Goal: Find specific page/section: Find specific page/section

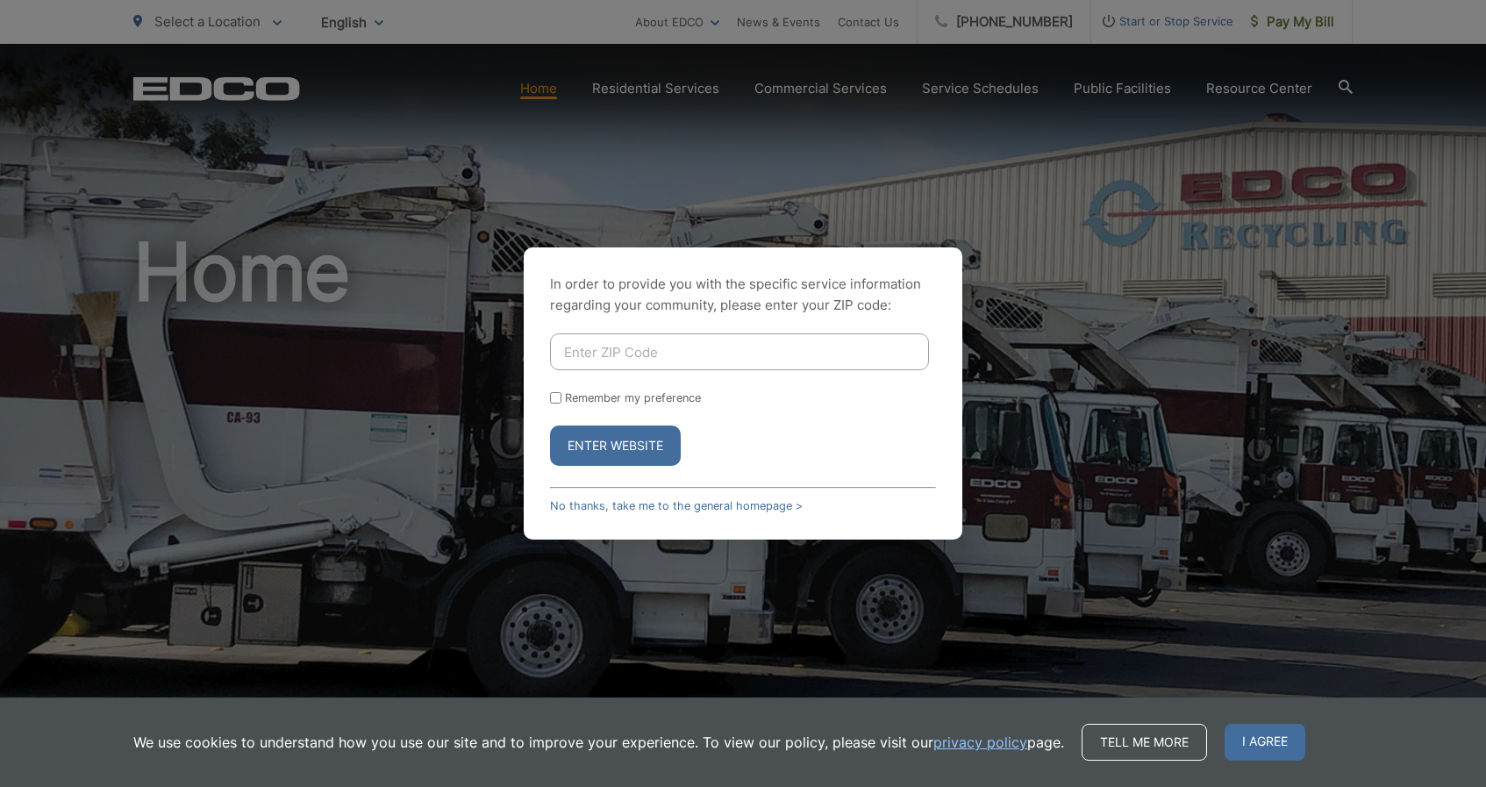
click at [674, 350] on input "Enter ZIP Code" at bounding box center [739, 351] width 379 height 37
type input "90638"
click at [637, 449] on button "Enter Website" at bounding box center [615, 445] width 131 height 40
click at [740, 348] on input "Enter ZIP Code" at bounding box center [739, 351] width 379 height 37
type input "90638"
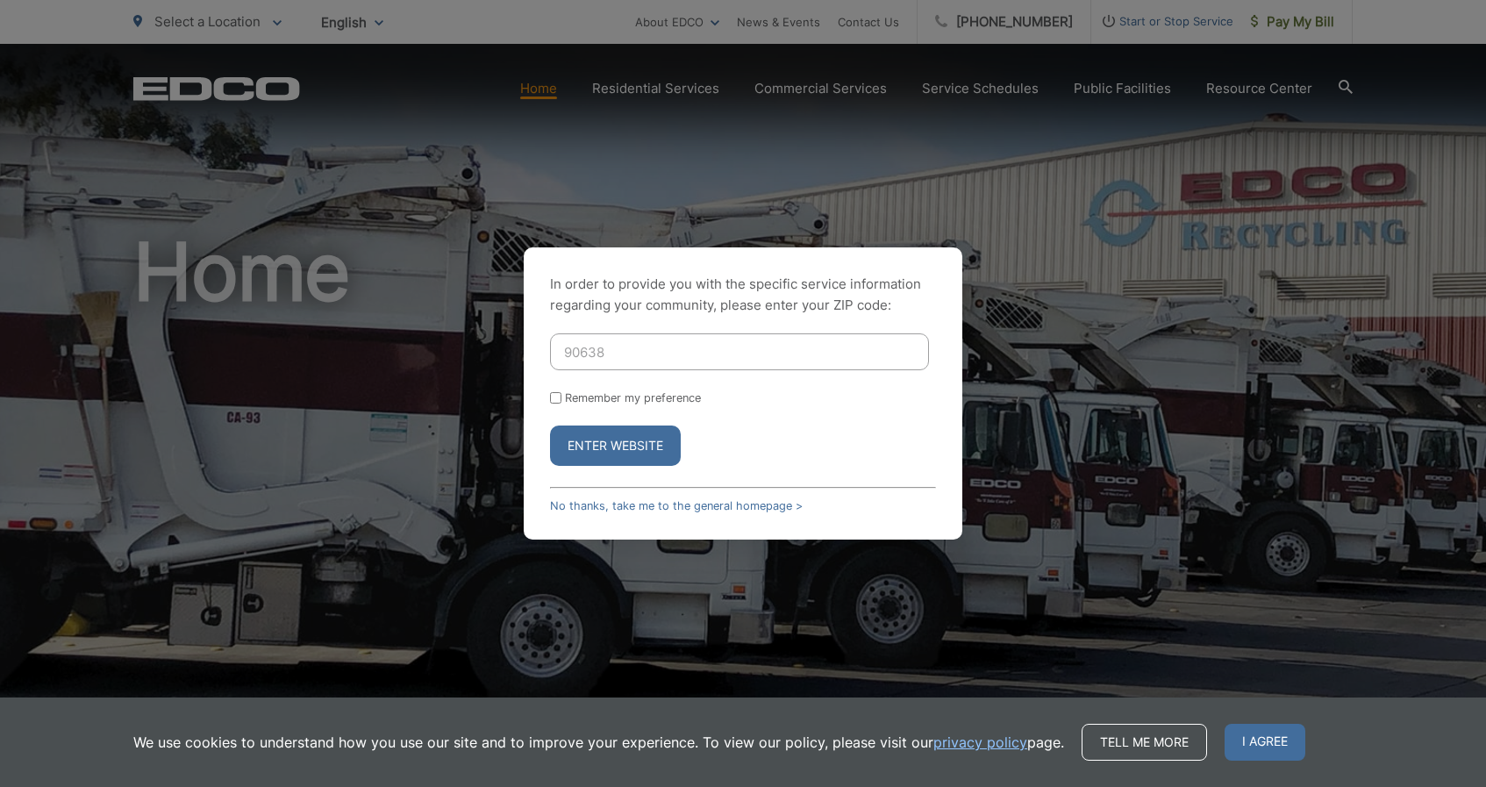
click at [623, 463] on button "Enter Website" at bounding box center [615, 445] width 131 height 40
